Goal: Find specific page/section: Find specific page/section

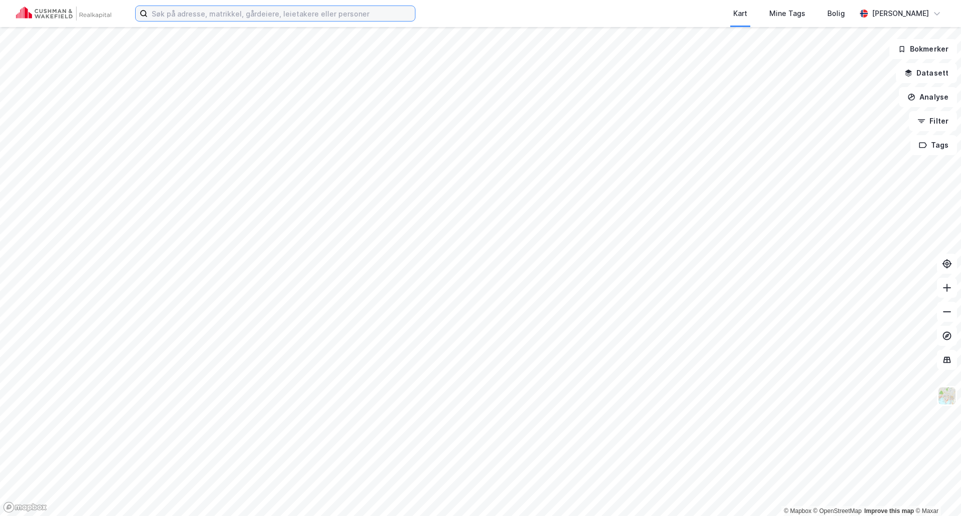
click at [299, 18] on input at bounding box center [281, 13] width 267 height 15
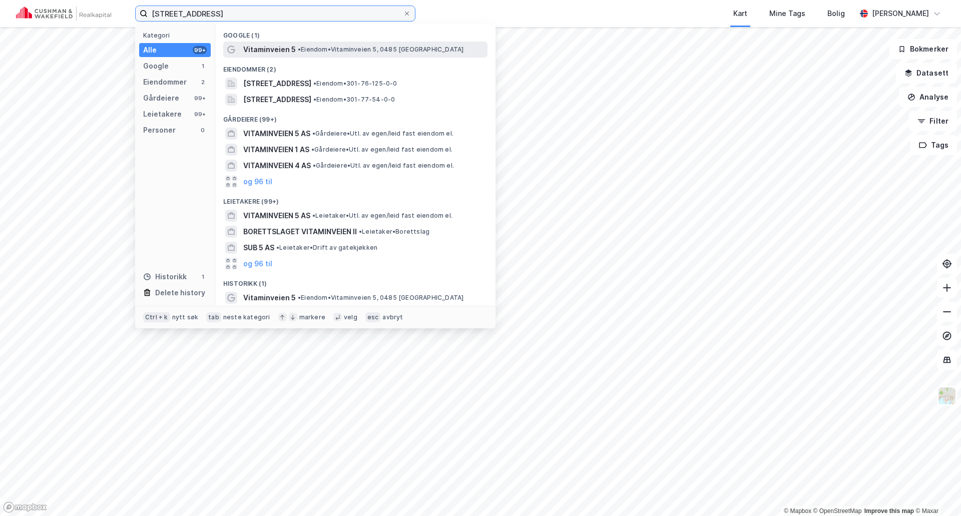
type input "[STREET_ADDRESS]"
